Goal: Task Accomplishment & Management: Manage account settings

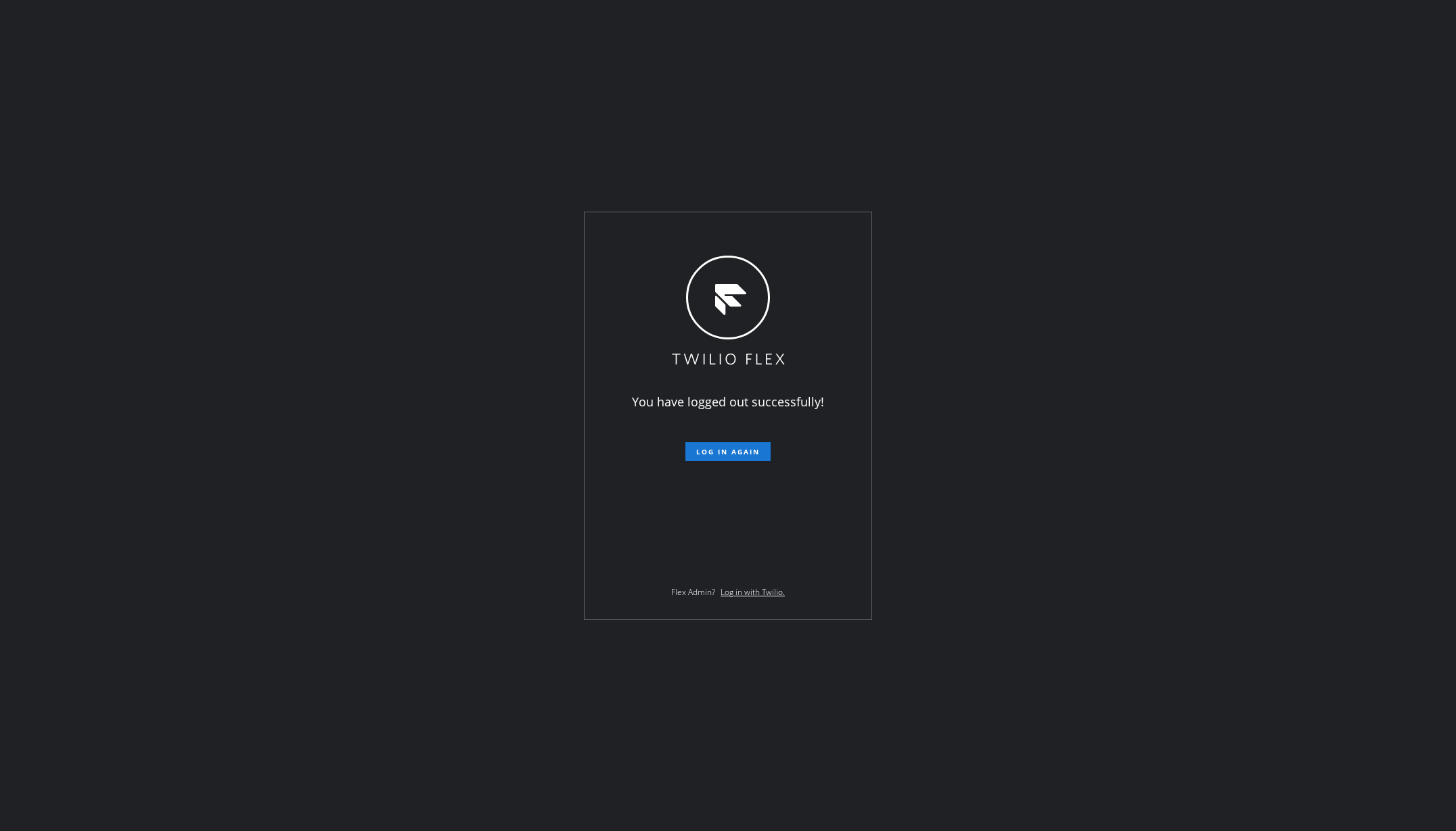
click at [750, 437] on form "Log in again" at bounding box center [728, 447] width 235 height 30
click at [734, 453] on div at bounding box center [744, 451] width 29 height 9
drag, startPoint x: 734, startPoint y: 453, endPoint x: 73, endPoint y: 815, distance: 753.6
click at [732, 455] on div at bounding box center [744, 451] width 29 height 9
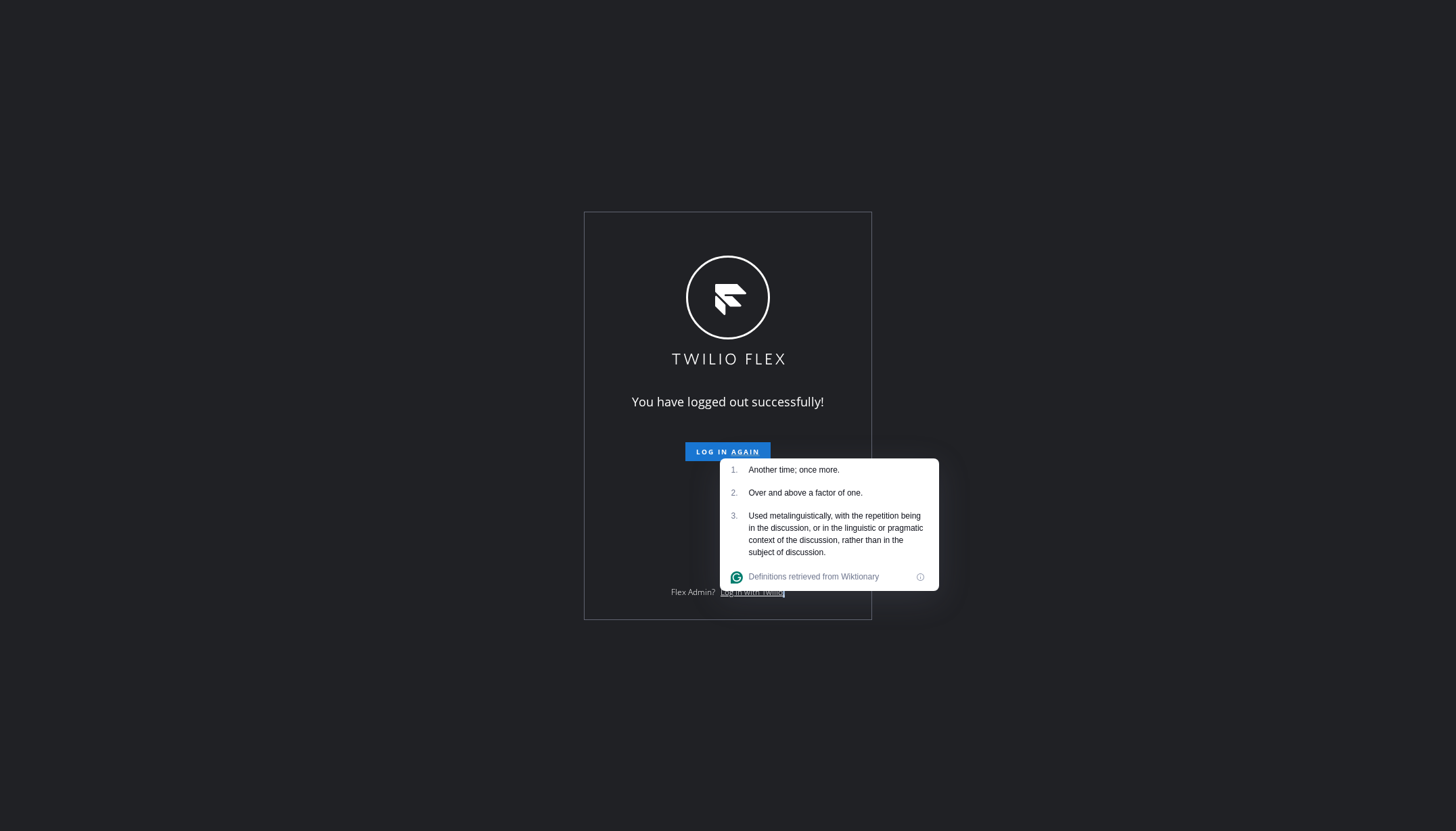
click at [281, 166] on div "You have logged out successfully! Log in again Flex Admin? Log in with Twilio." at bounding box center [728, 415] width 1456 height 831
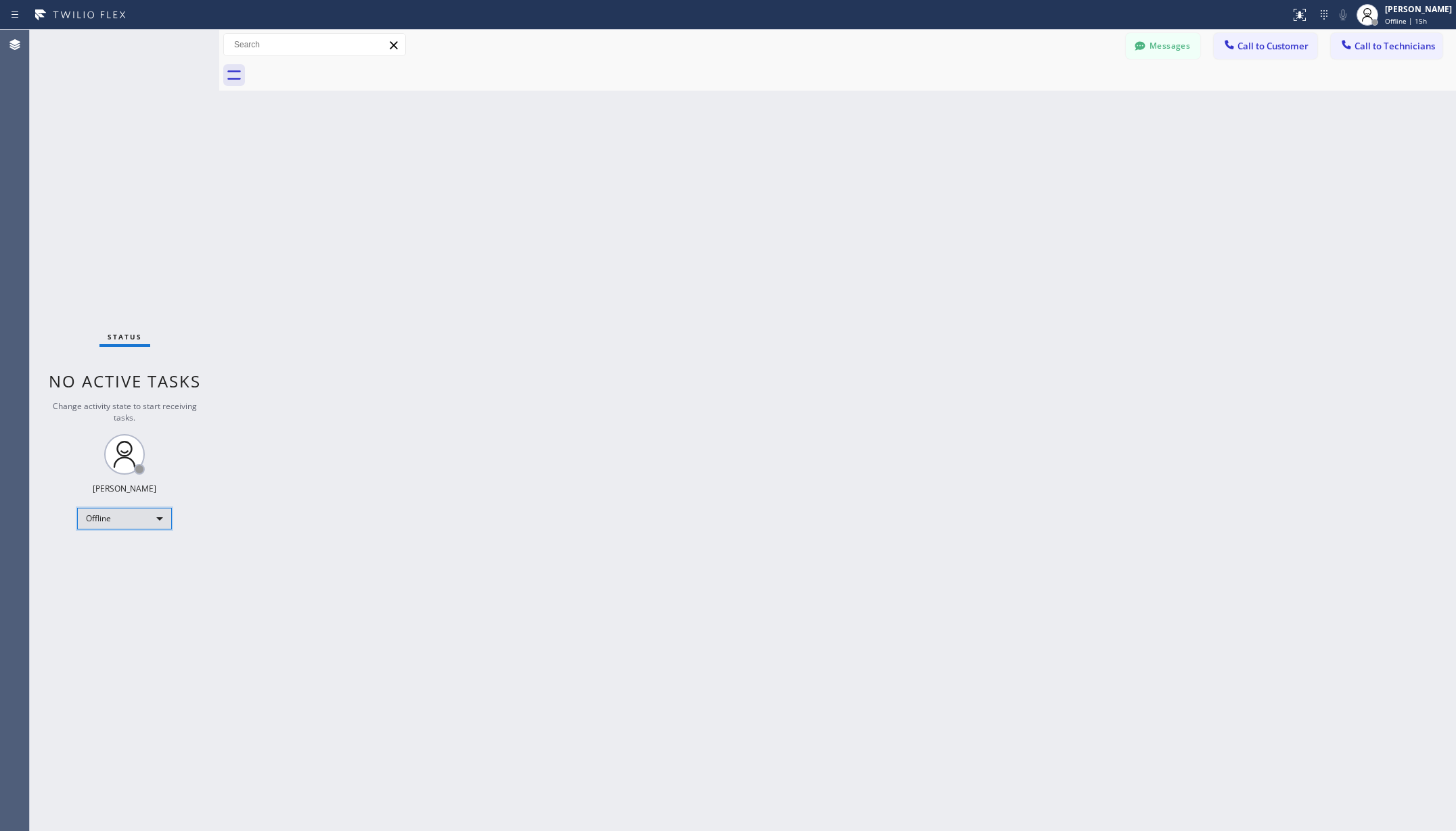
click at [101, 518] on div "Offline" at bounding box center [124, 519] width 95 height 21
click at [104, 569] on li "Unavailable" at bounding box center [123, 572] width 91 height 16
drag, startPoint x: 606, startPoint y: 450, endPoint x: 642, endPoint y: 337, distance: 118.6
click at [607, 450] on div "Back to Dashboard Change Sender ID Customers Technicians AA [PERSON_NAME] [DATE…" at bounding box center [837, 431] width 1236 height 802
click at [578, 406] on div "Back to Dashboard Change Sender ID Customers Technicians AA [PERSON_NAME] [DATE…" at bounding box center [837, 431] width 1236 height 802
